Goal: Information Seeking & Learning: Understand process/instructions

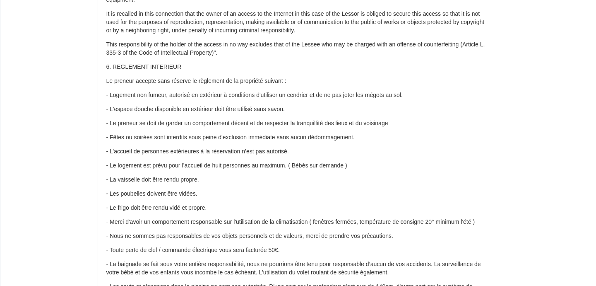
scroll to position [992, 0]
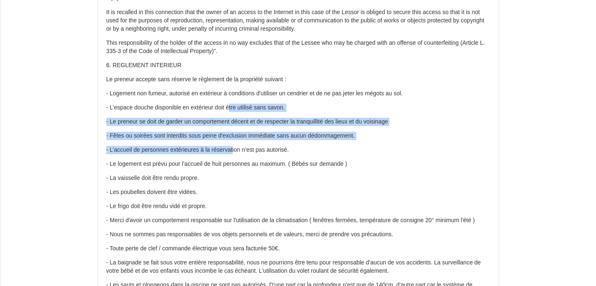
drag, startPoint x: 231, startPoint y: 70, endPoint x: 234, endPoint y: 111, distance: 41.9
click at [223, 118] on p "- Le preneur se doit de garder un comportement décent et de respecter la tranqu…" at bounding box center [298, 122] width 384 height 8
drag, startPoint x: 219, startPoint y: 79, endPoint x: 221, endPoint y: 113, distance: 34.4
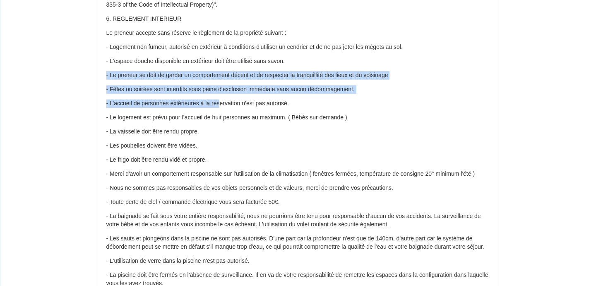
scroll to position [1040, 0]
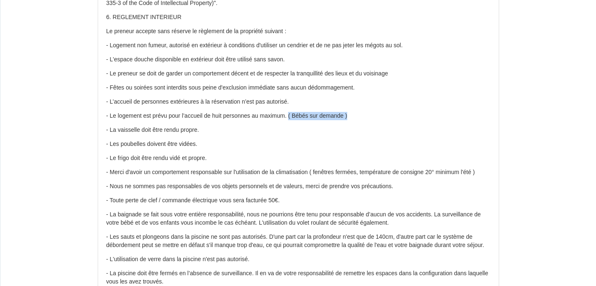
drag, startPoint x: 293, startPoint y: 78, endPoint x: 364, endPoint y: 78, distance: 71.6
click at [364, 112] on p "- Le logement est prévu pour l’accueil de huit personnes au maximum. ( Bébés su…" at bounding box center [298, 116] width 384 height 8
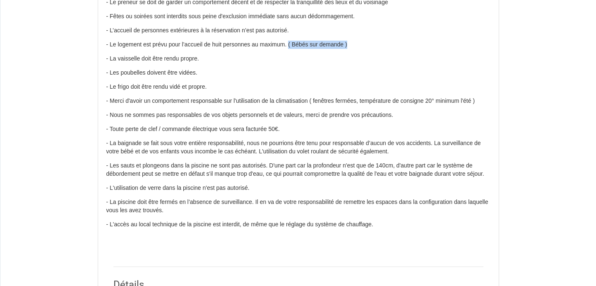
scroll to position [1113, 0]
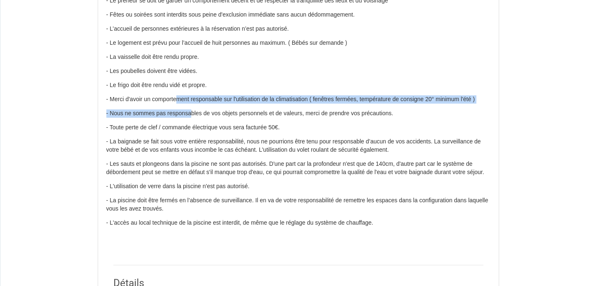
drag, startPoint x: 177, startPoint y: 58, endPoint x: 187, endPoint y: 76, distance: 21.0
click at [187, 109] on p "- Nous ne sommes pas responsables de vos objets personnels et de valeurs, merci…" at bounding box center [298, 113] width 384 height 8
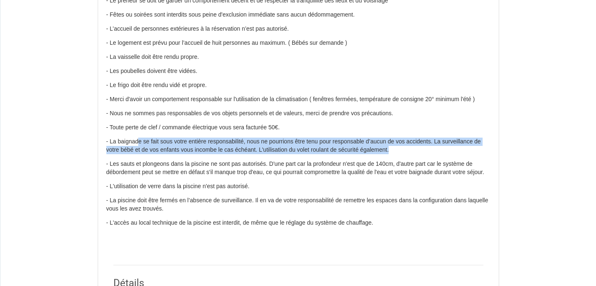
drag, startPoint x: 140, startPoint y: 103, endPoint x: 163, endPoint y: 112, distance: 25.5
click at [163, 137] on p "- La baignade se fait sous votre entière responsabilité, nous ne pourrions être…" at bounding box center [298, 145] width 384 height 17
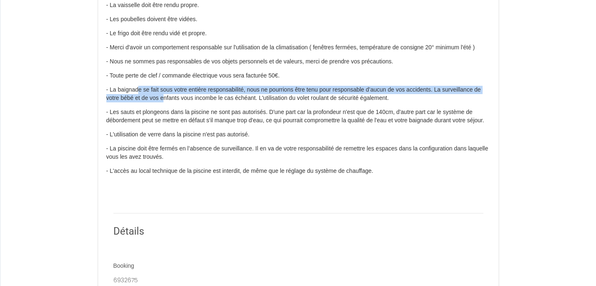
scroll to position [1164, 0]
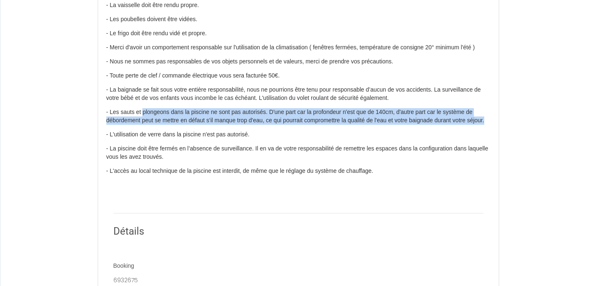
drag, startPoint x: 143, startPoint y: 73, endPoint x: 147, endPoint y: 85, distance: 12.1
click at [147, 108] on p "- Les sauts et plongeons dans la piscine ne sont pas autorisés. D'une part car …" at bounding box center [298, 116] width 384 height 17
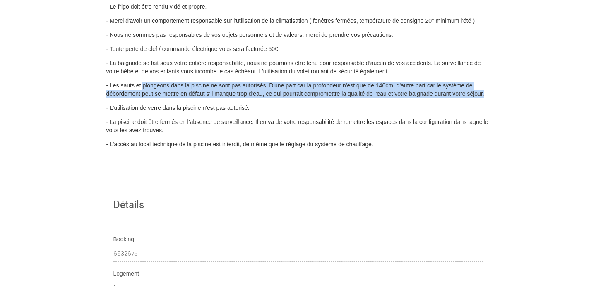
scroll to position [1195, 0]
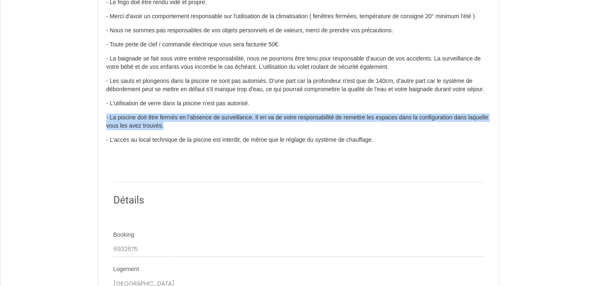
drag, startPoint x: 188, startPoint y: 80, endPoint x: 191, endPoint y: 95, distance: 15.7
click at [191, 113] on p "- La piscine doit être fermés en l’absence de surveillance. Il en va de votre r…" at bounding box center [298, 121] width 384 height 17
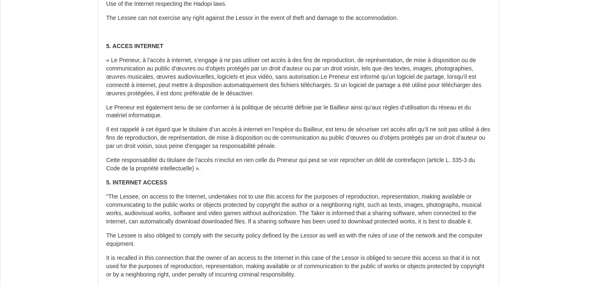
scroll to position [743, 0]
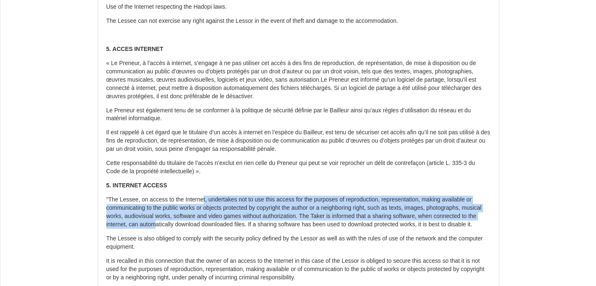
drag, startPoint x: 203, startPoint y: 163, endPoint x: 203, endPoint y: 182, distance: 19.0
click at [203, 195] on p ""The Lessee, on access to the Internet, undertakes not to use this access for t…" at bounding box center [298, 211] width 384 height 33
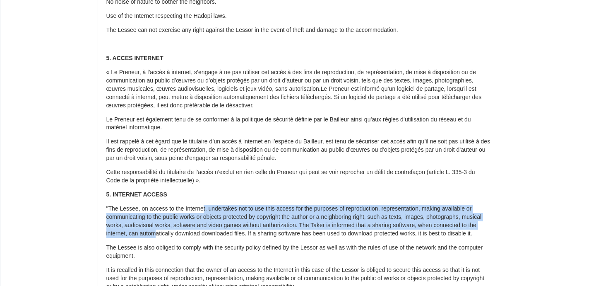
scroll to position [735, 0]
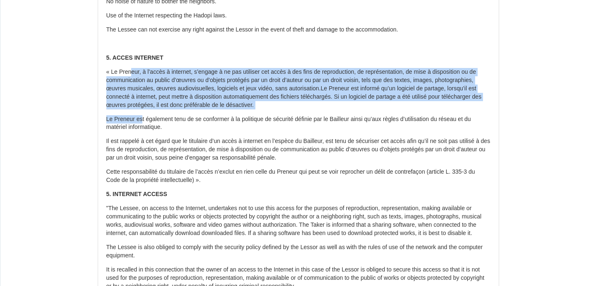
drag, startPoint x: 130, startPoint y: 36, endPoint x: 140, endPoint y: 84, distance: 48.6
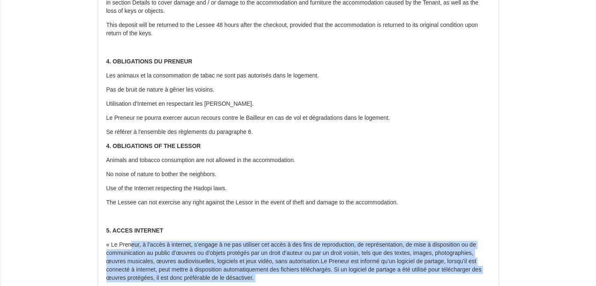
scroll to position [535, 0]
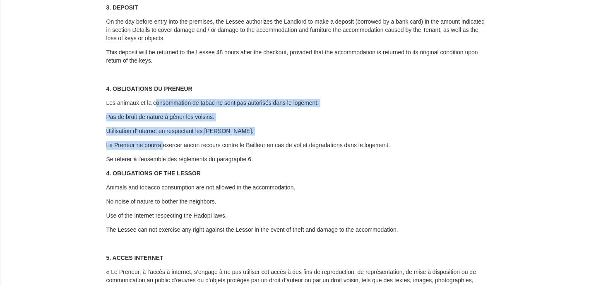
drag, startPoint x: 156, startPoint y: 75, endPoint x: 164, endPoint y: 118, distance: 43.0
click at [164, 118] on div "Il a été convenu entre les parties que le Propriétaire louera au [GEOGRAPHIC_DA…" at bounding box center [298, 185] width 401 height 1287
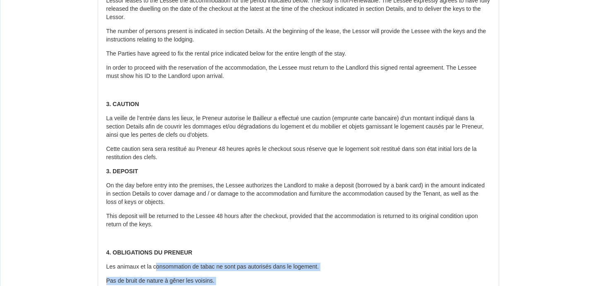
scroll to position [370, 0]
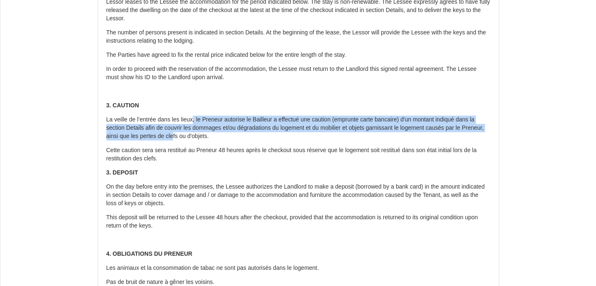
drag, startPoint x: 195, startPoint y: 96, endPoint x: 196, endPoint y: 113, distance: 16.6
click at [196, 116] on p "La veille de l’entrée dans les lieux, le Preneur autorise le Bailleur a effectu…" at bounding box center [298, 128] width 384 height 25
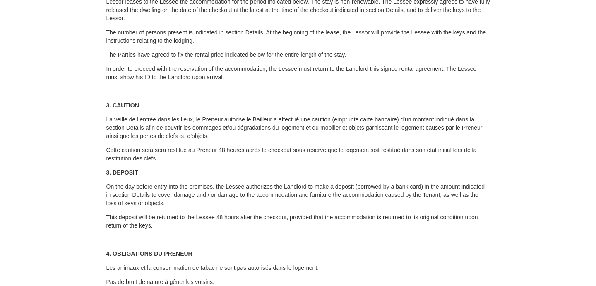
click at [205, 146] on p "Cette caution sera sera restitué au Preneur 48 heures après le checkout sous ré…" at bounding box center [298, 154] width 384 height 17
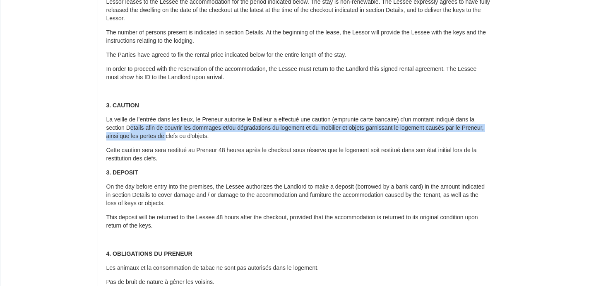
drag, startPoint x: 132, startPoint y: 107, endPoint x: 188, endPoint y: 108, distance: 56.3
click at [188, 116] on p "La veille de l’entrée dans les lieux, le Preneur autorise le Bailleur a effectu…" at bounding box center [298, 128] width 384 height 25
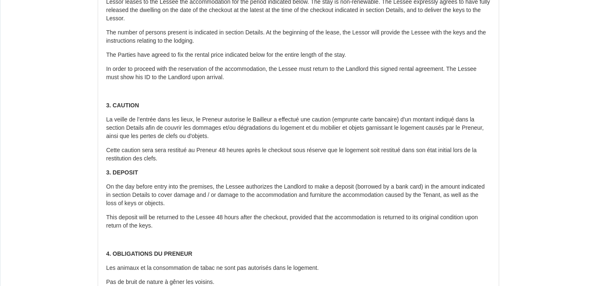
drag, startPoint x: 184, startPoint y: 127, endPoint x: 197, endPoint y: 136, distance: 15.7
click at [197, 146] on p "Cette caution sera sera restitué au Preneur 48 heures après le checkout sous ré…" at bounding box center [298, 154] width 384 height 17
click at [215, 146] on p "Cette caution sera sera restitué au Preneur 48 heures après le checkout sous ré…" at bounding box center [298, 154] width 384 height 17
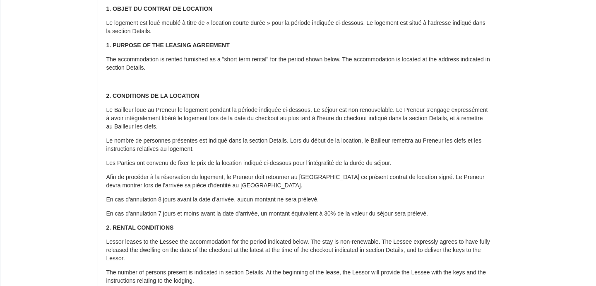
scroll to position [130, 0]
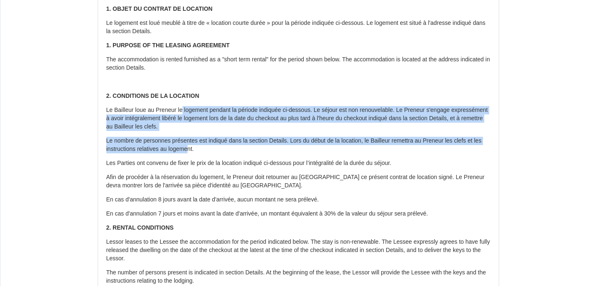
drag, startPoint x: 183, startPoint y: 96, endPoint x: 190, endPoint y: 132, distance: 36.4
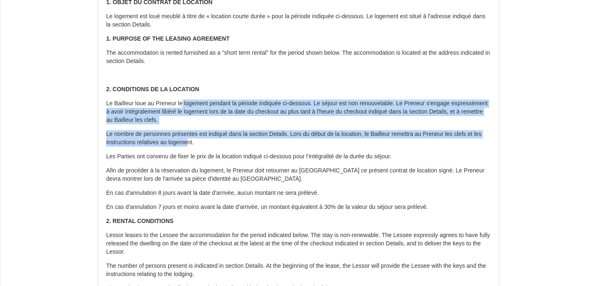
scroll to position [140, 0]
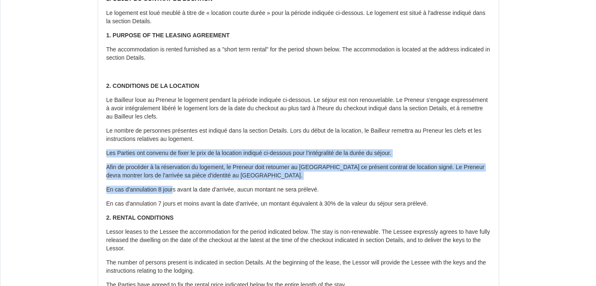
drag, startPoint x: 166, startPoint y: 133, endPoint x: 173, endPoint y: 173, distance: 40.6
click at [173, 186] on p "En cas d'annulation 8 jours avant la date d'arrivée, aucun montant ne sera prél…" at bounding box center [298, 190] width 384 height 8
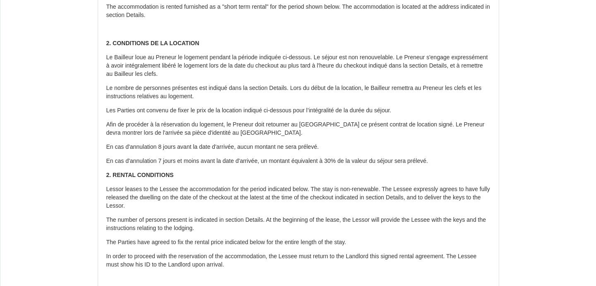
scroll to position [185, 0]
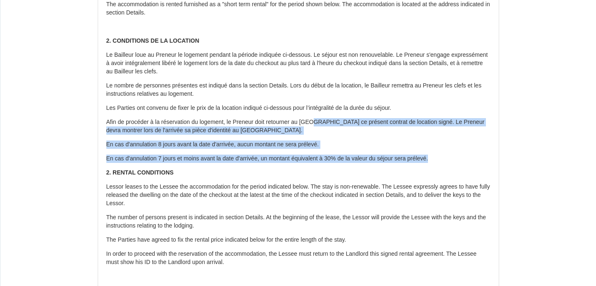
drag, startPoint x: 314, startPoint y: 108, endPoint x: 361, endPoint y: 142, distance: 57.9
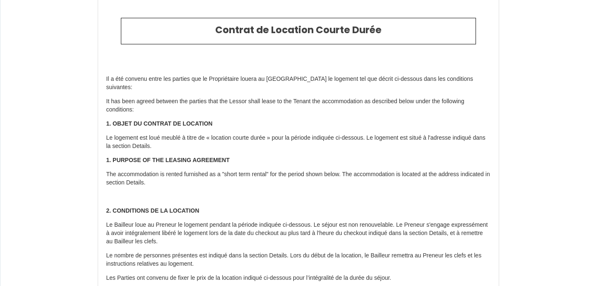
scroll to position [5, 0]
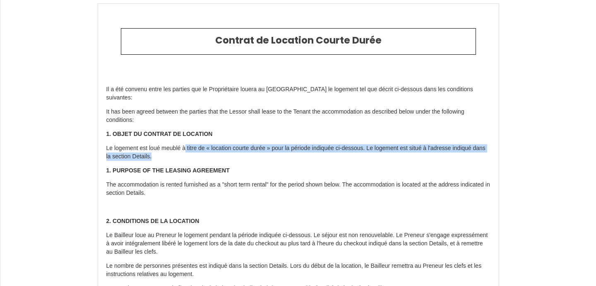
drag, startPoint x: 187, startPoint y: 138, endPoint x: 193, endPoint y: 149, distance: 13.2
click at [193, 149] on p "Le logement est loué meublé à titre de « location courte durée » pour la périod…" at bounding box center [298, 152] width 384 height 17
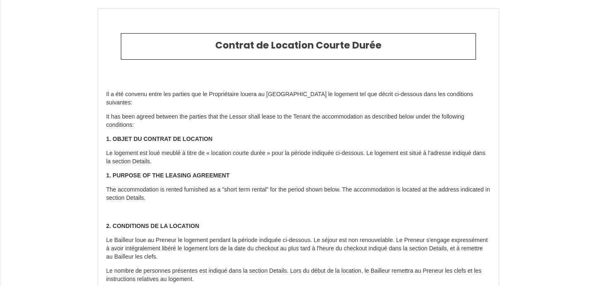
scroll to position [0, 0]
